Goal: Navigation & Orientation: Find specific page/section

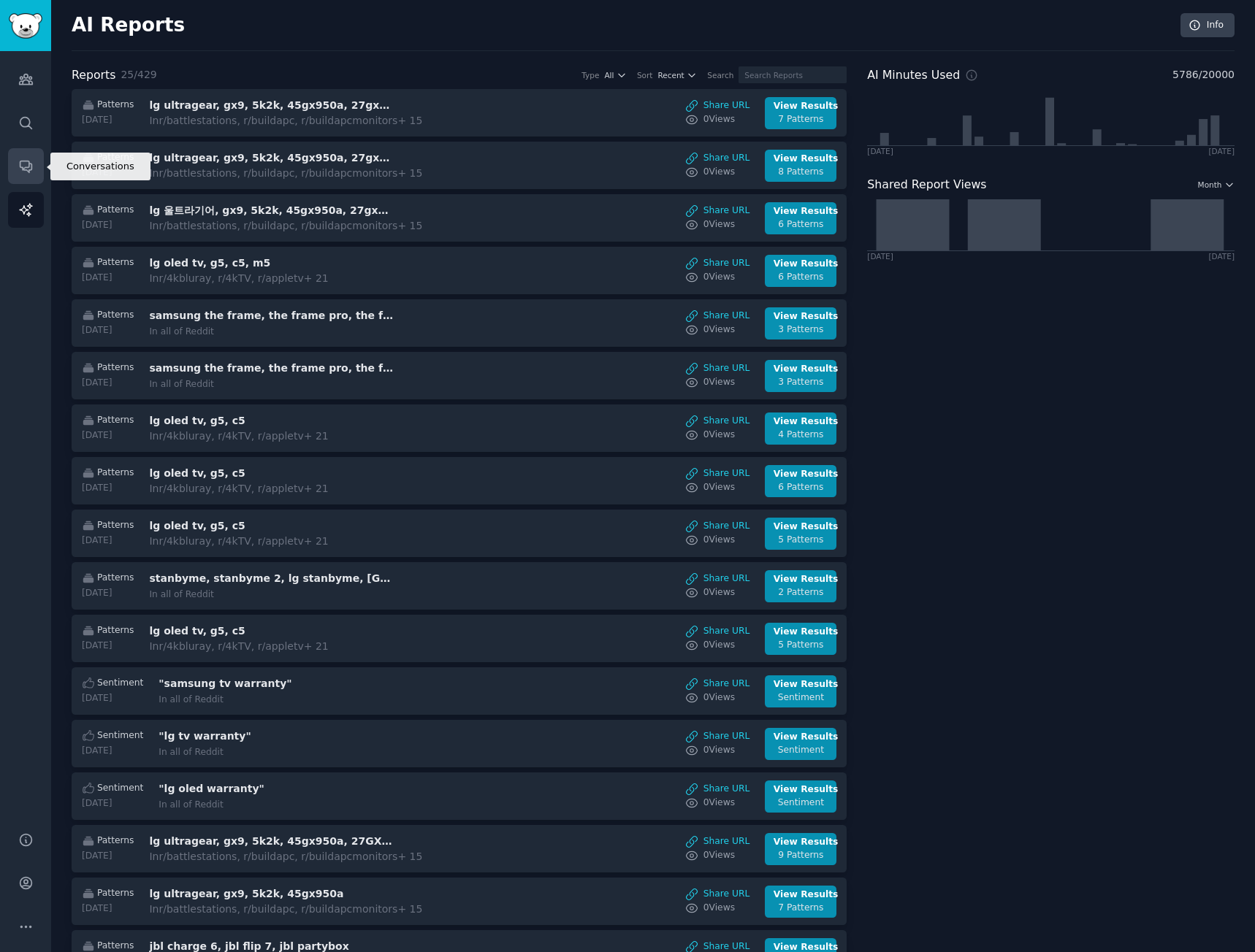
click at [33, 175] on link "Conversations" at bounding box center [26, 166] width 36 height 36
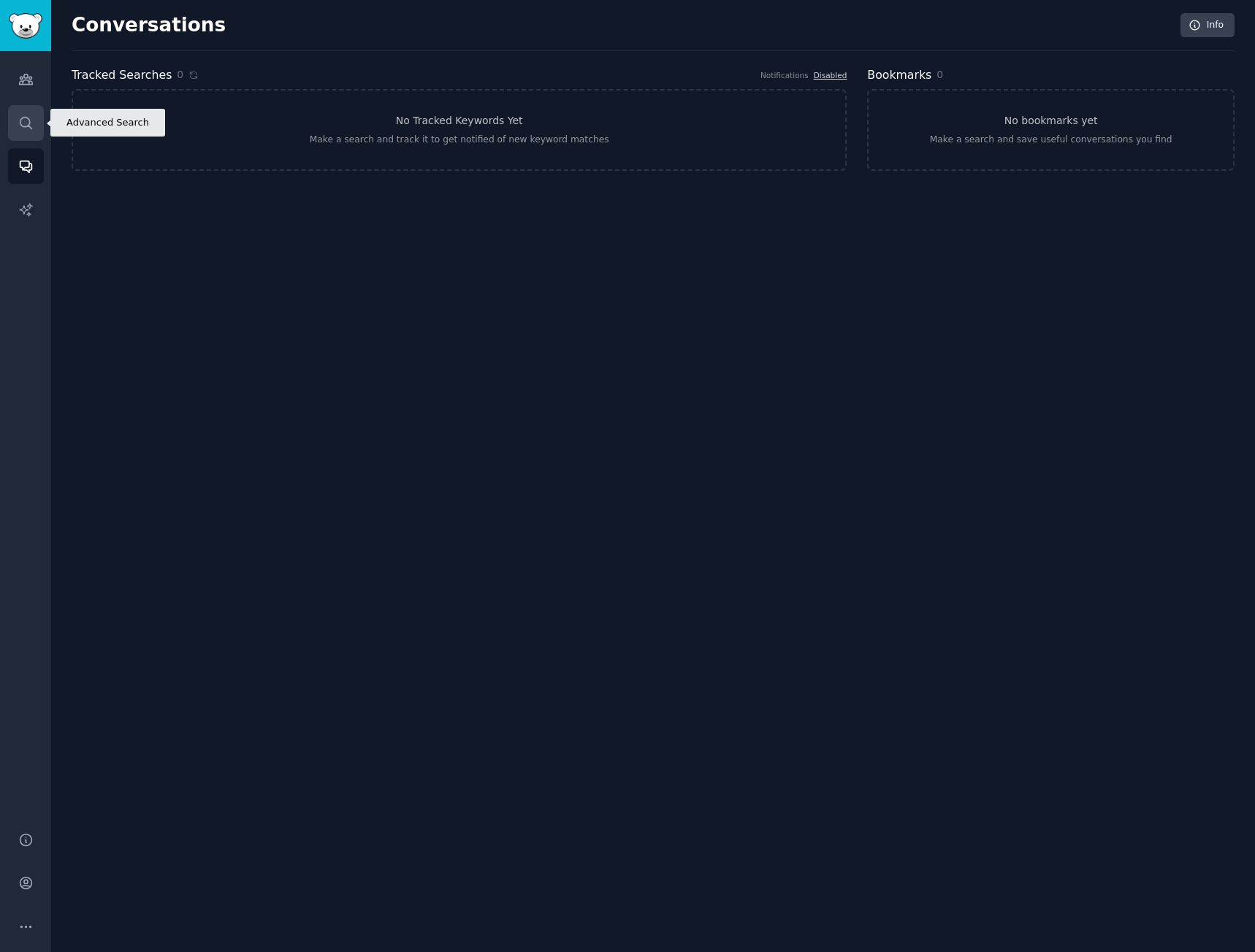
click at [41, 123] on link "Search" at bounding box center [26, 123] width 36 height 36
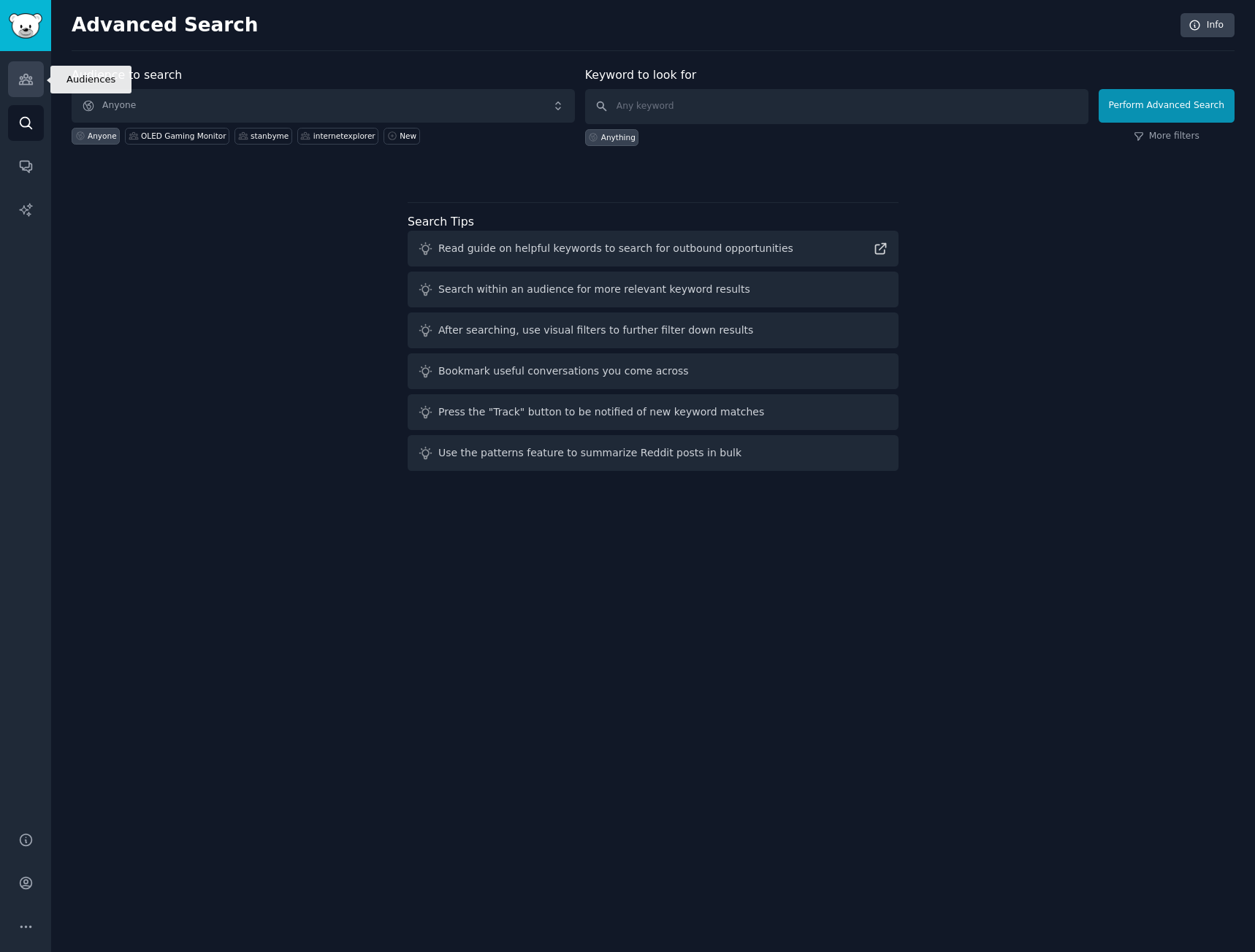
click at [41, 85] on link "Audiences" at bounding box center [26, 79] width 36 height 36
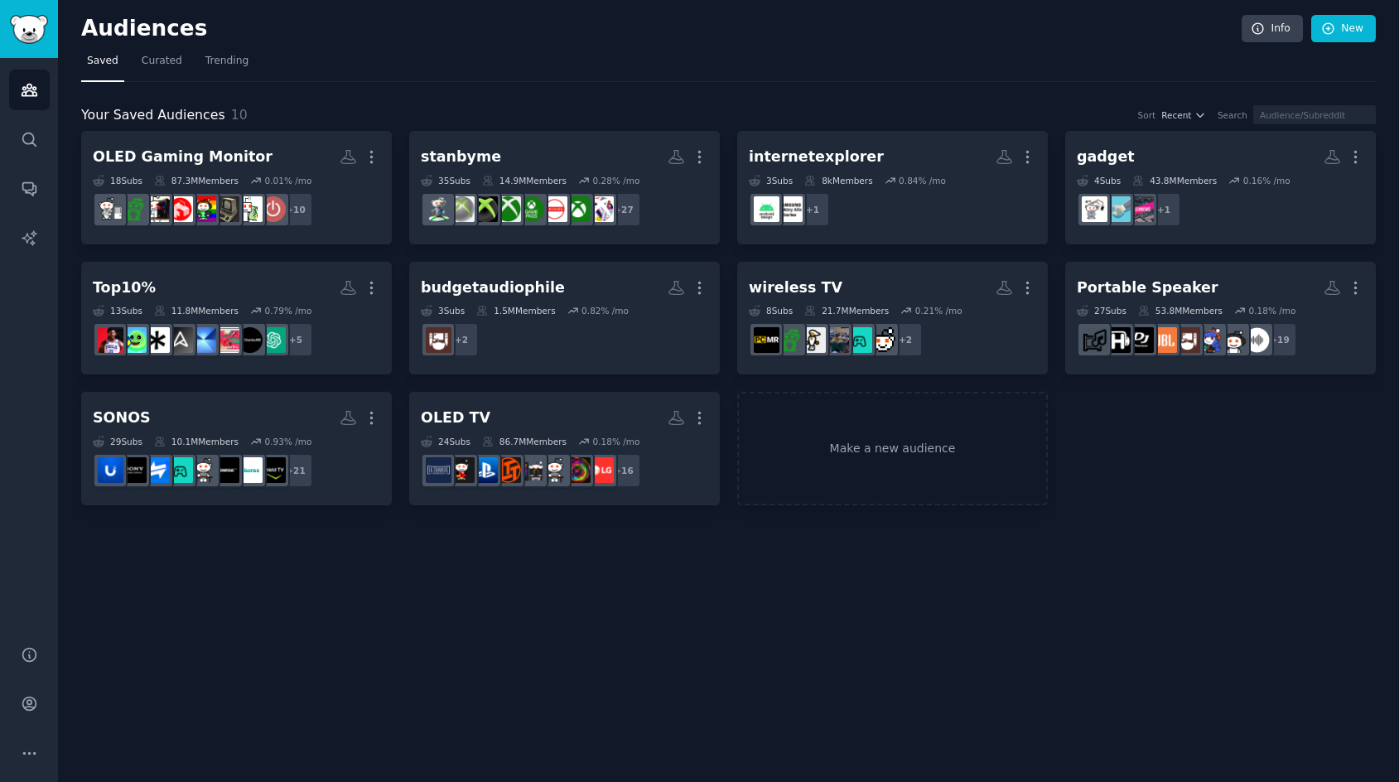
click at [600, 63] on nav "Saved Curated Trending" at bounding box center [728, 65] width 1295 height 34
